Goal: Information Seeking & Learning: Learn about a topic

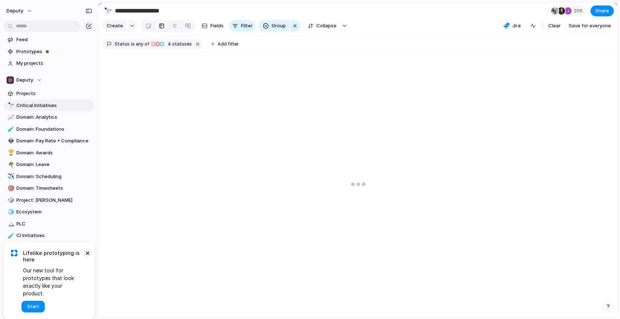
click at [87, 257] on button "×" at bounding box center [87, 252] width 9 height 9
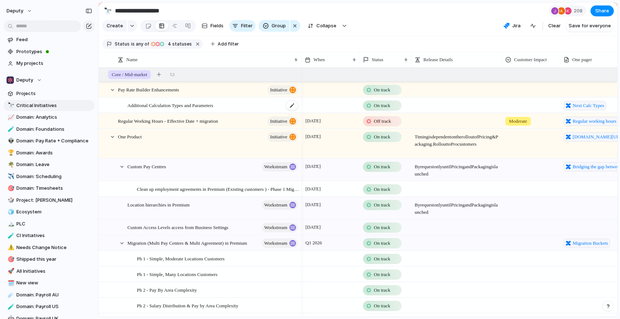
click at [199, 104] on span "Additional Calculation Types and Parameters" at bounding box center [170, 105] width 86 height 8
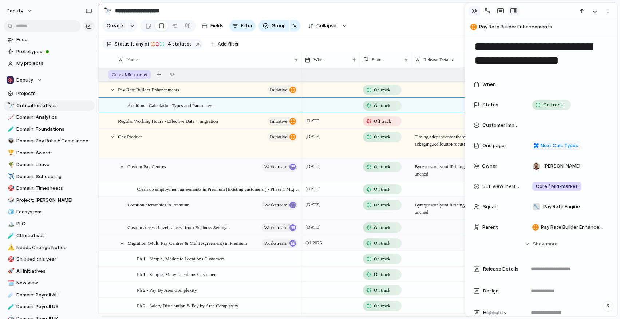
click at [474, 10] on div "button" at bounding box center [474, 11] width 6 height 6
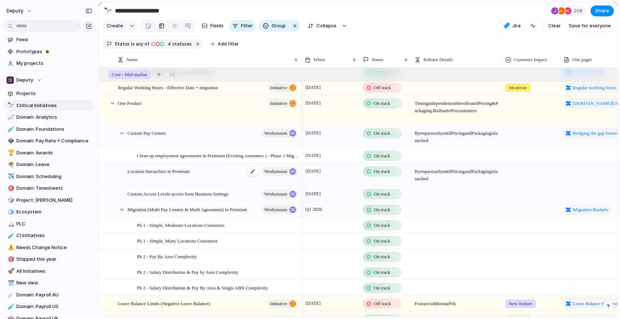
click at [212, 177] on div "Location hierarchies in Premium workstream" at bounding box center [212, 175] width 171 height 22
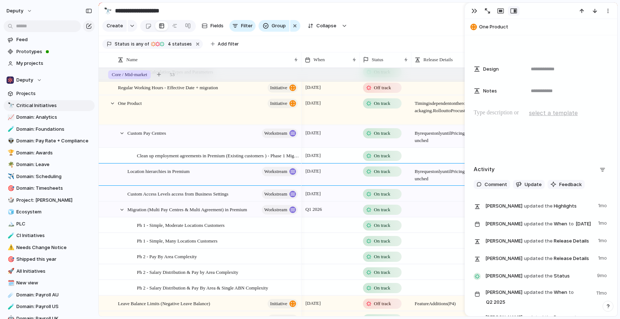
scroll to position [520, 0]
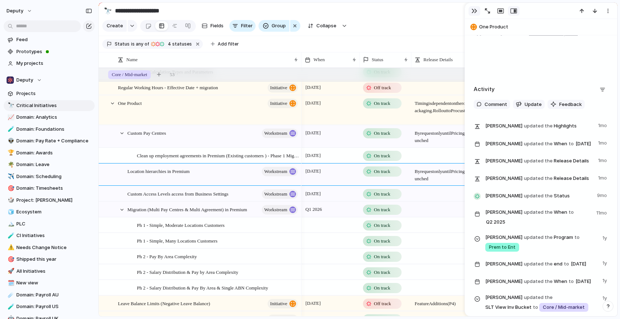
click at [469, 12] on button "button" at bounding box center [475, 10] width 12 height 9
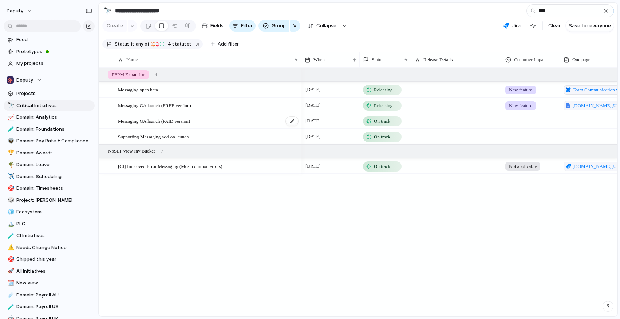
type input "****"
click at [228, 121] on div "Messaging GA launch (PAID version)" at bounding box center [208, 121] width 181 height 15
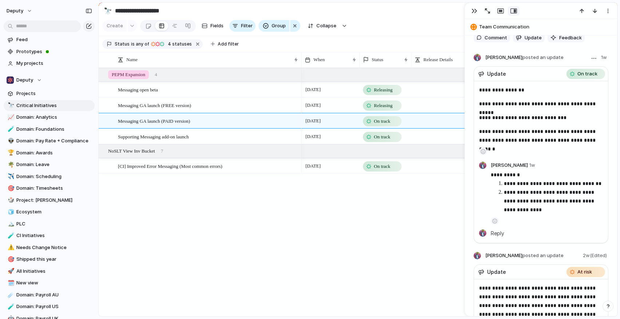
scroll to position [407, 0]
click at [402, 205] on div "[DATE] Releasing New feature Team Communication v1 scope release phases [PERSON…" at bounding box center [459, 192] width 316 height 249
click at [473, 12] on div "button" at bounding box center [474, 11] width 6 height 6
